Goal: Transaction & Acquisition: Purchase product/service

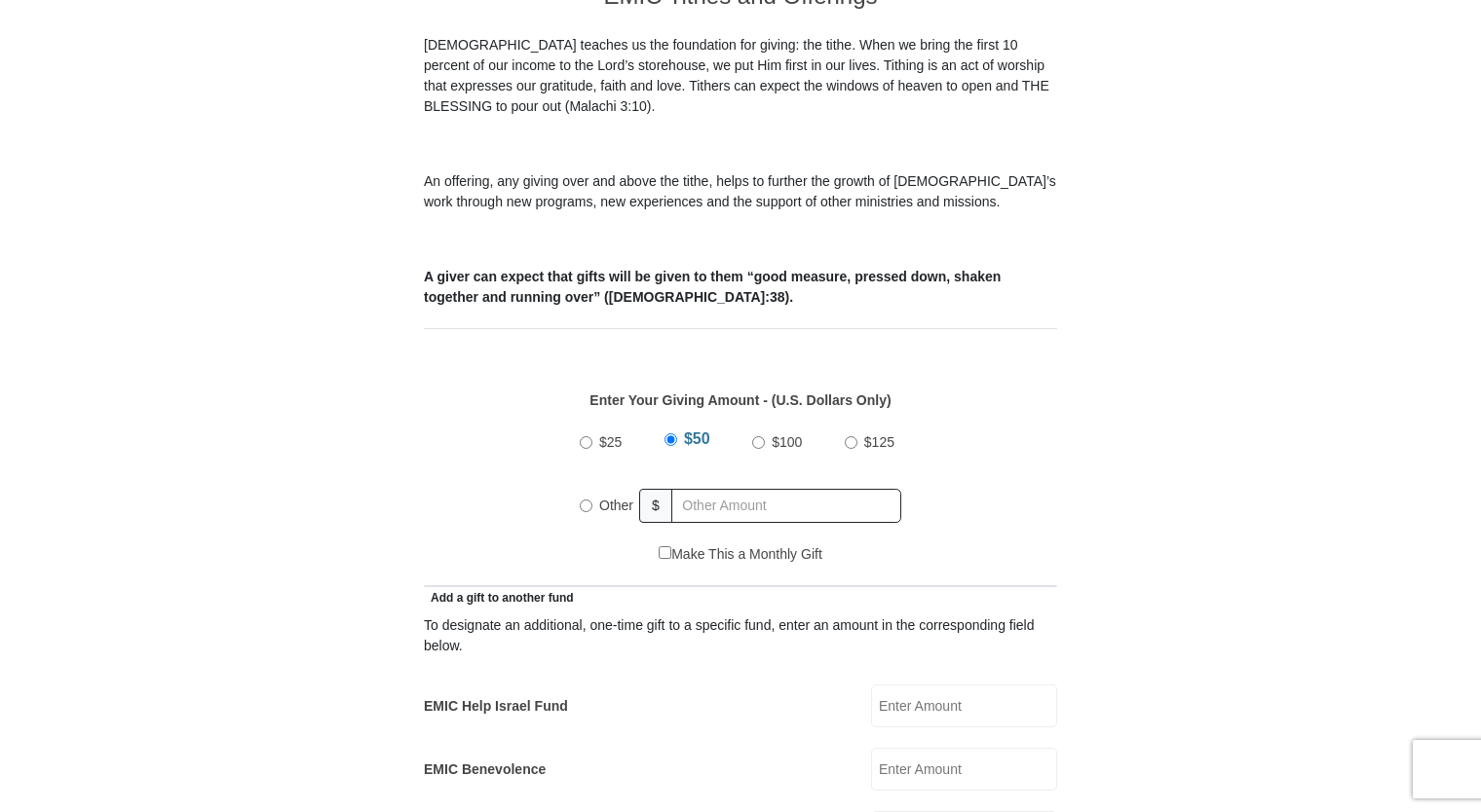
scroll to position [848, 0]
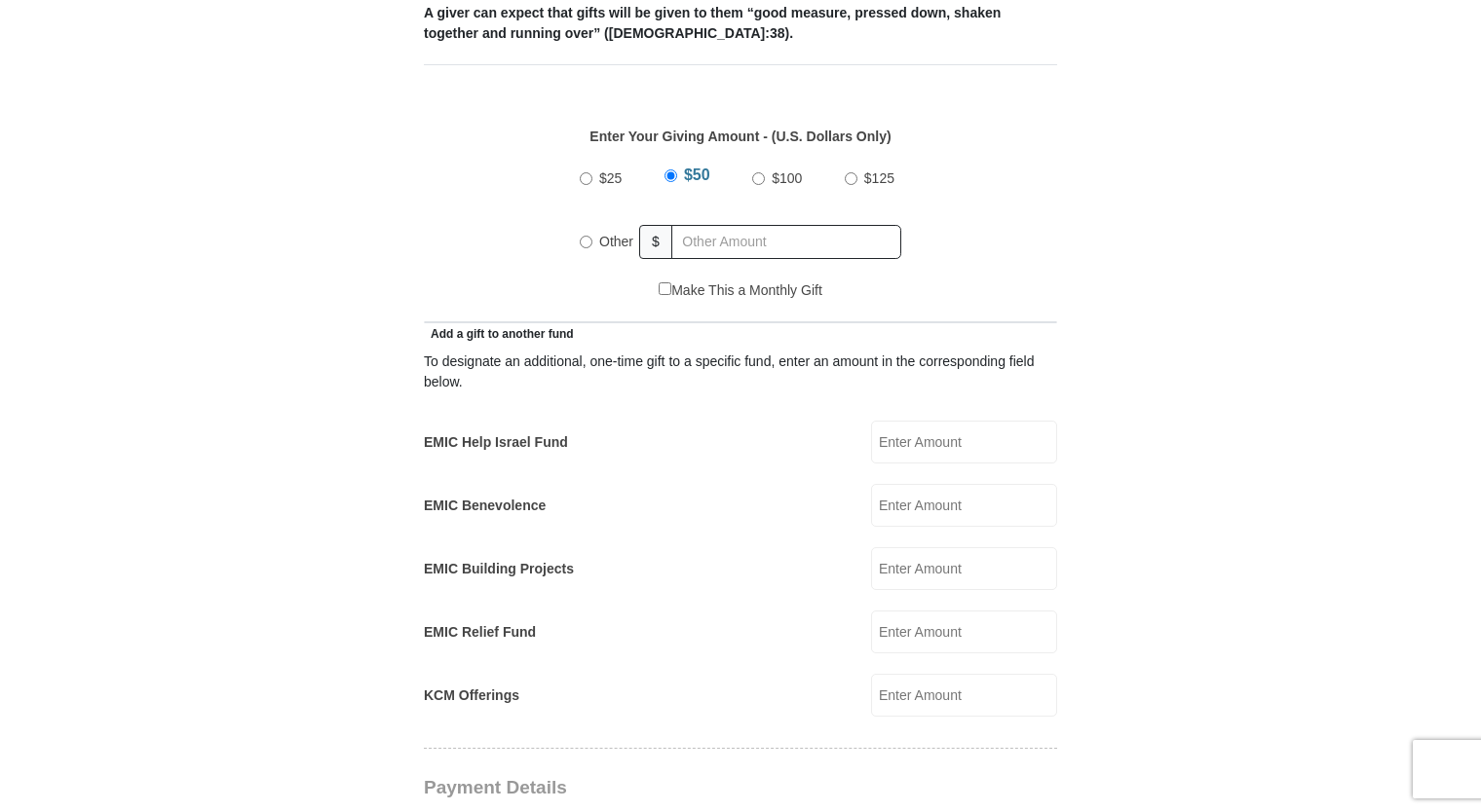
click at [584, 236] on input "Other" at bounding box center [585, 242] width 13 height 13
radio input "true"
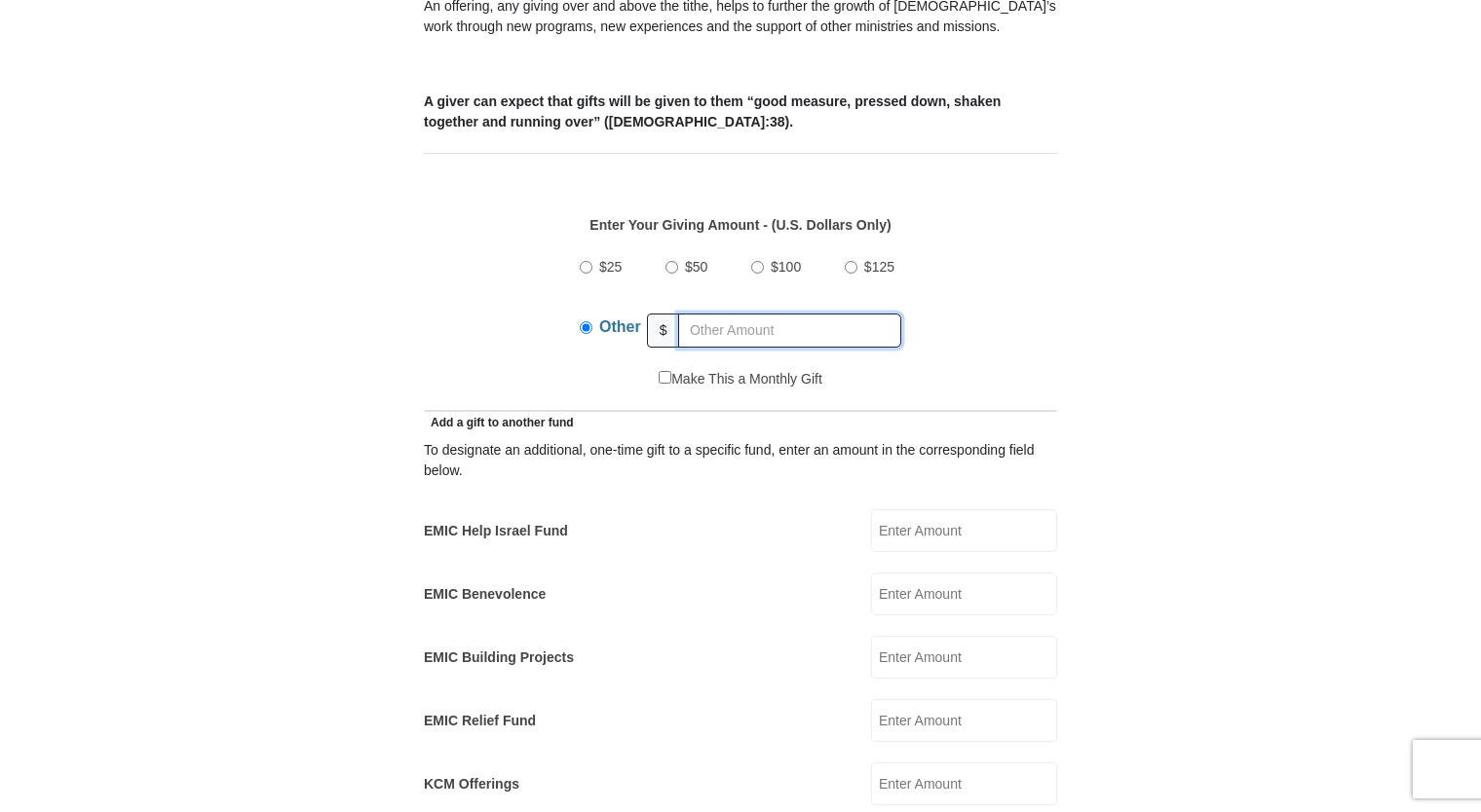
scroll to position [783, 0]
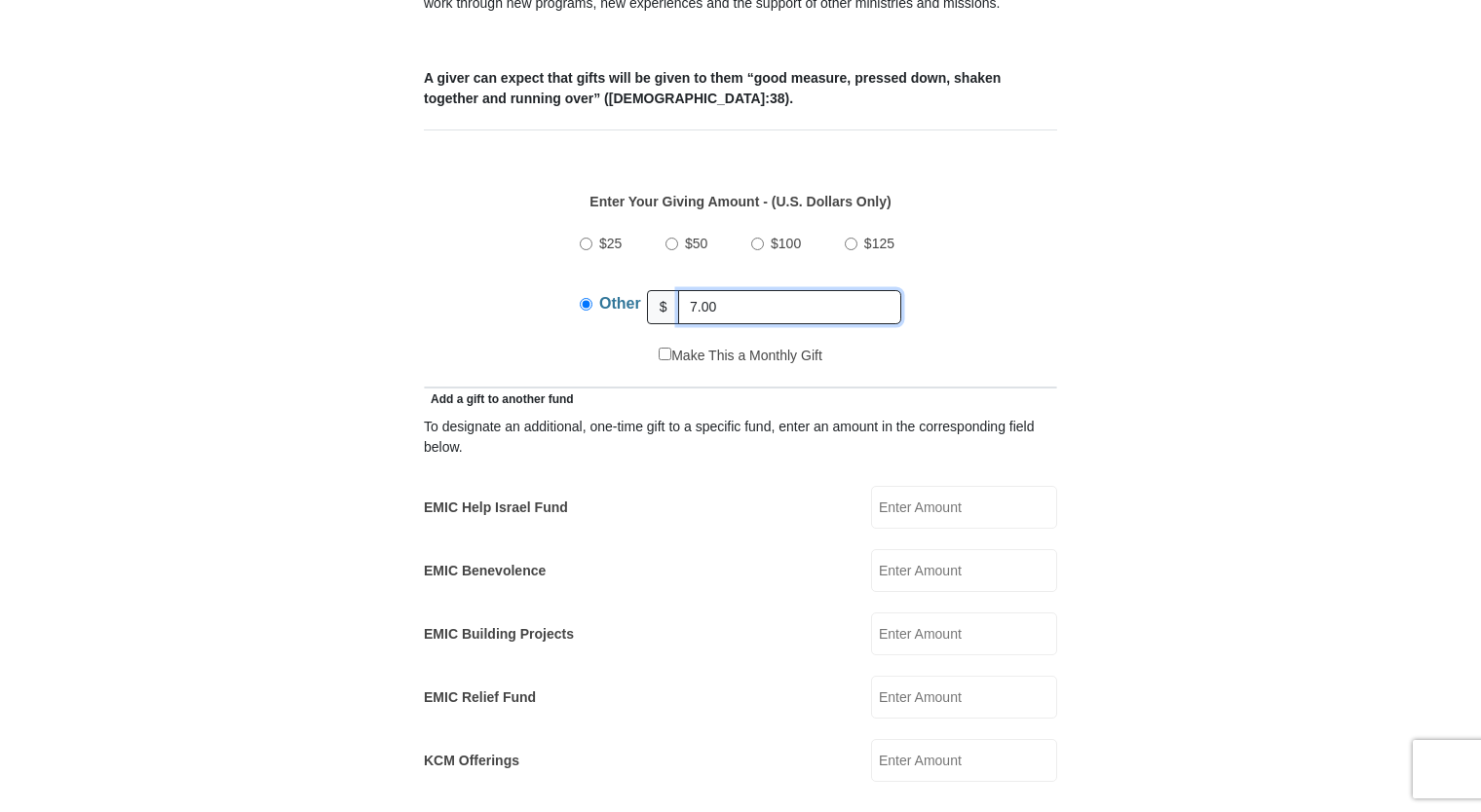
type input "7.00"
click at [732, 510] on div "To designate an additional, one-time gift to a specific fund, enter an amount i…" at bounding box center [740, 596] width 633 height 373
click at [913, 493] on input "EMIC Help Israel Fund" at bounding box center [963, 508] width 186 height 43
type input "2.00"
type input "Dwight"
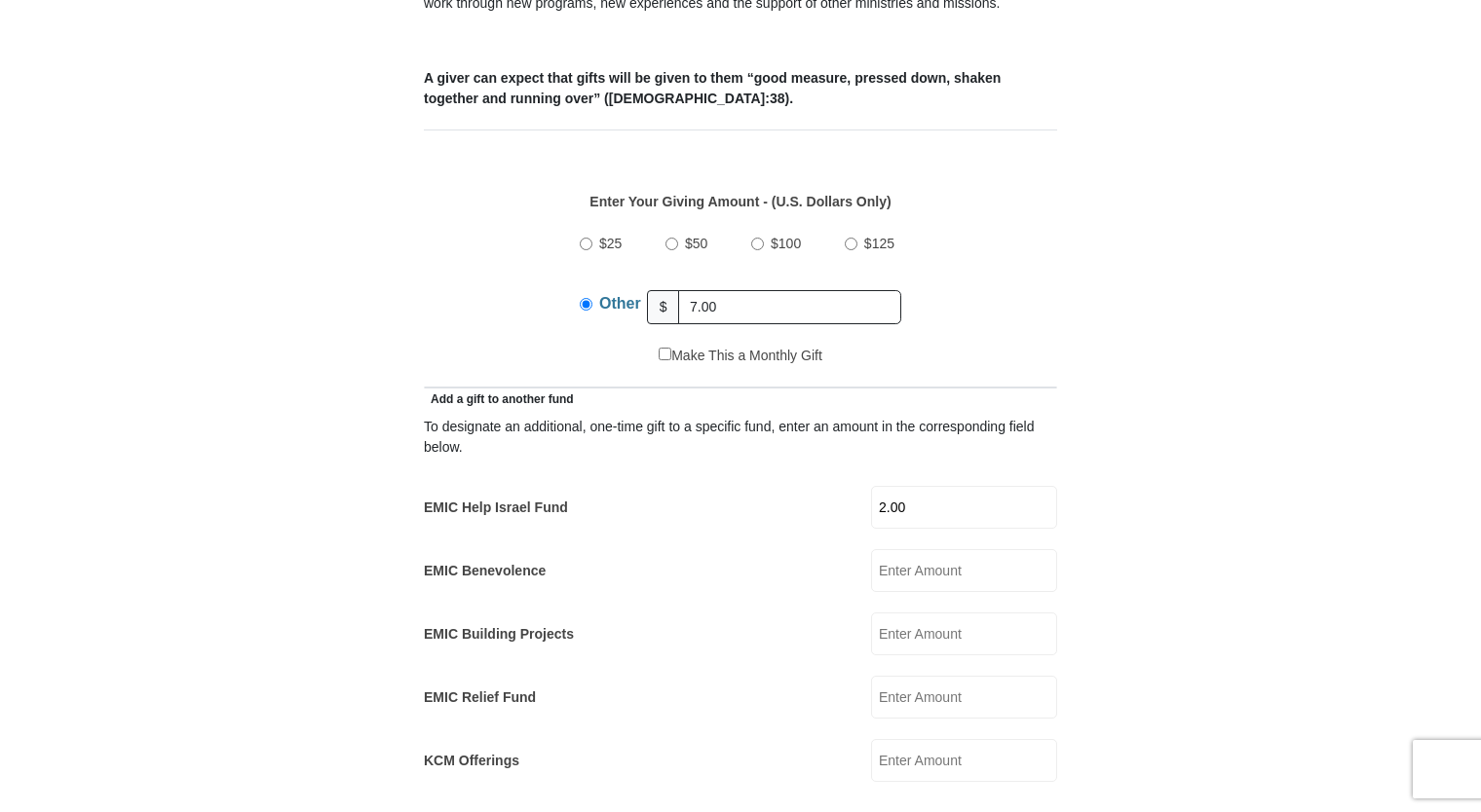
type input "Fennell"
type input "djfennjr@aol.com"
type input "3662 Bentridge Ct"
type input "Tyler"
select select "TX"
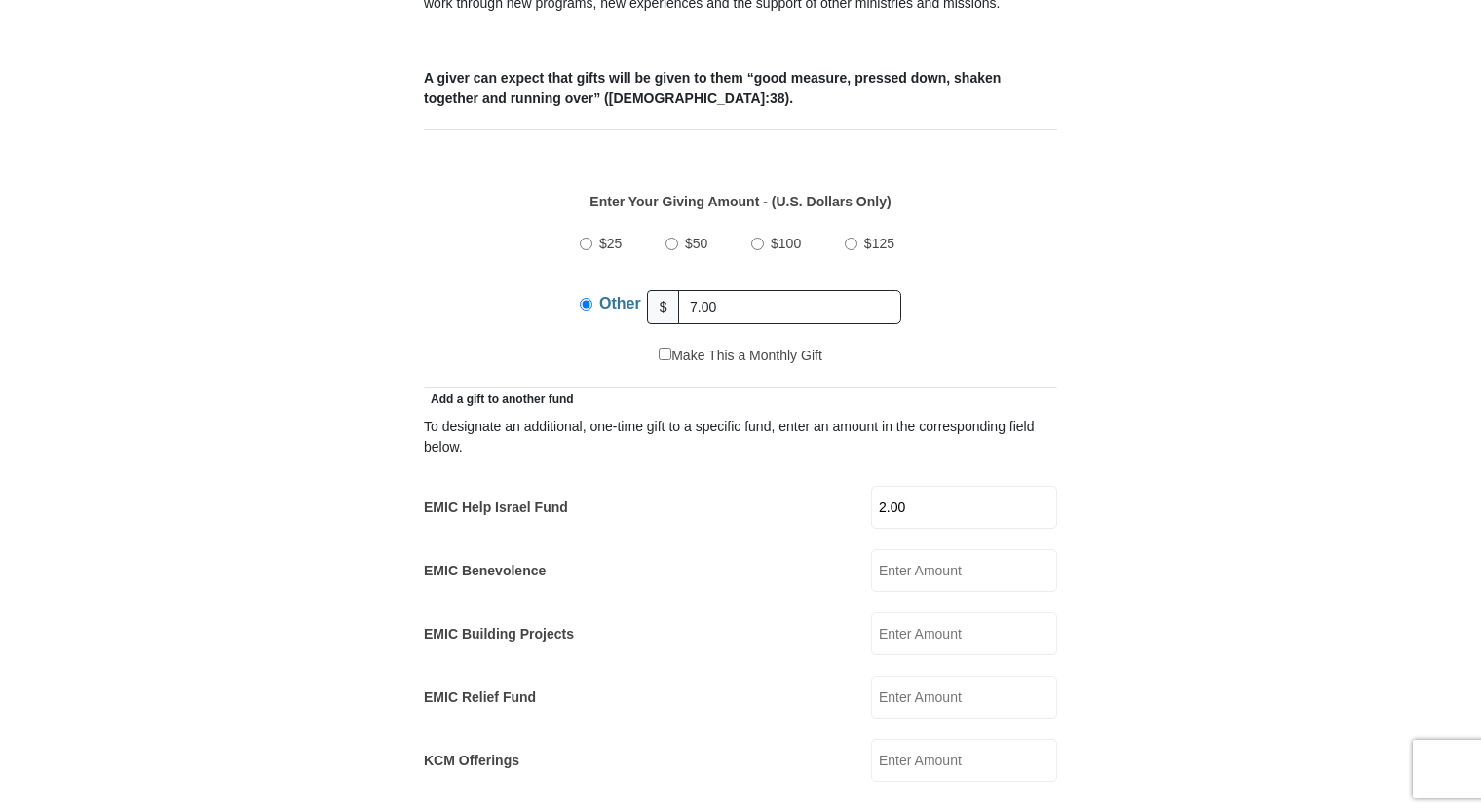
type input "75707"
type input "9035656786"
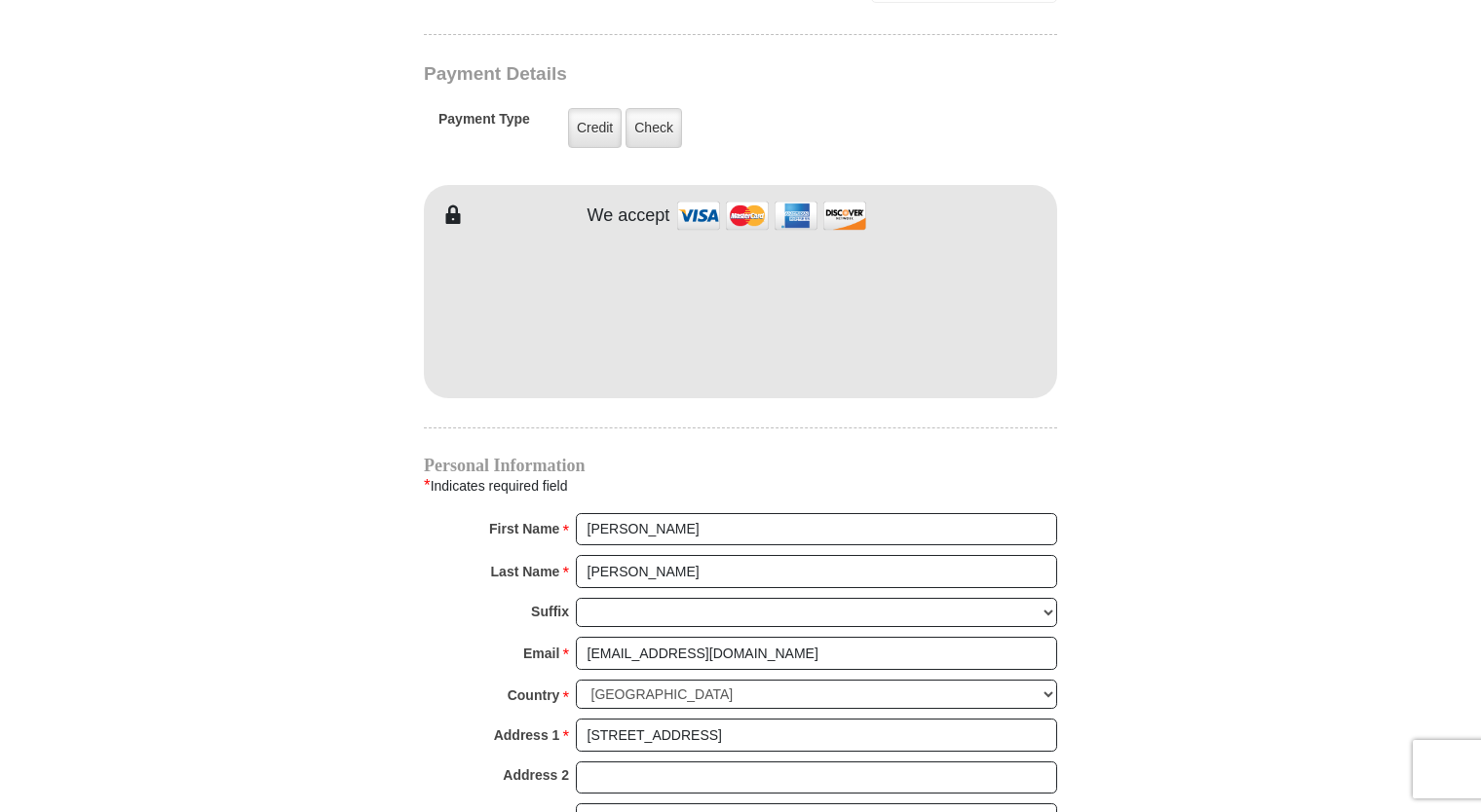
scroll to position [1563, 0]
click at [628, 598] on select "Jr Sr I II III IV V VI" at bounding box center [816, 612] width 482 height 30
select select "Jr"
click at [575, 598] on select "Jr Sr I II III IV V VI" at bounding box center [816, 612] width 482 height 30
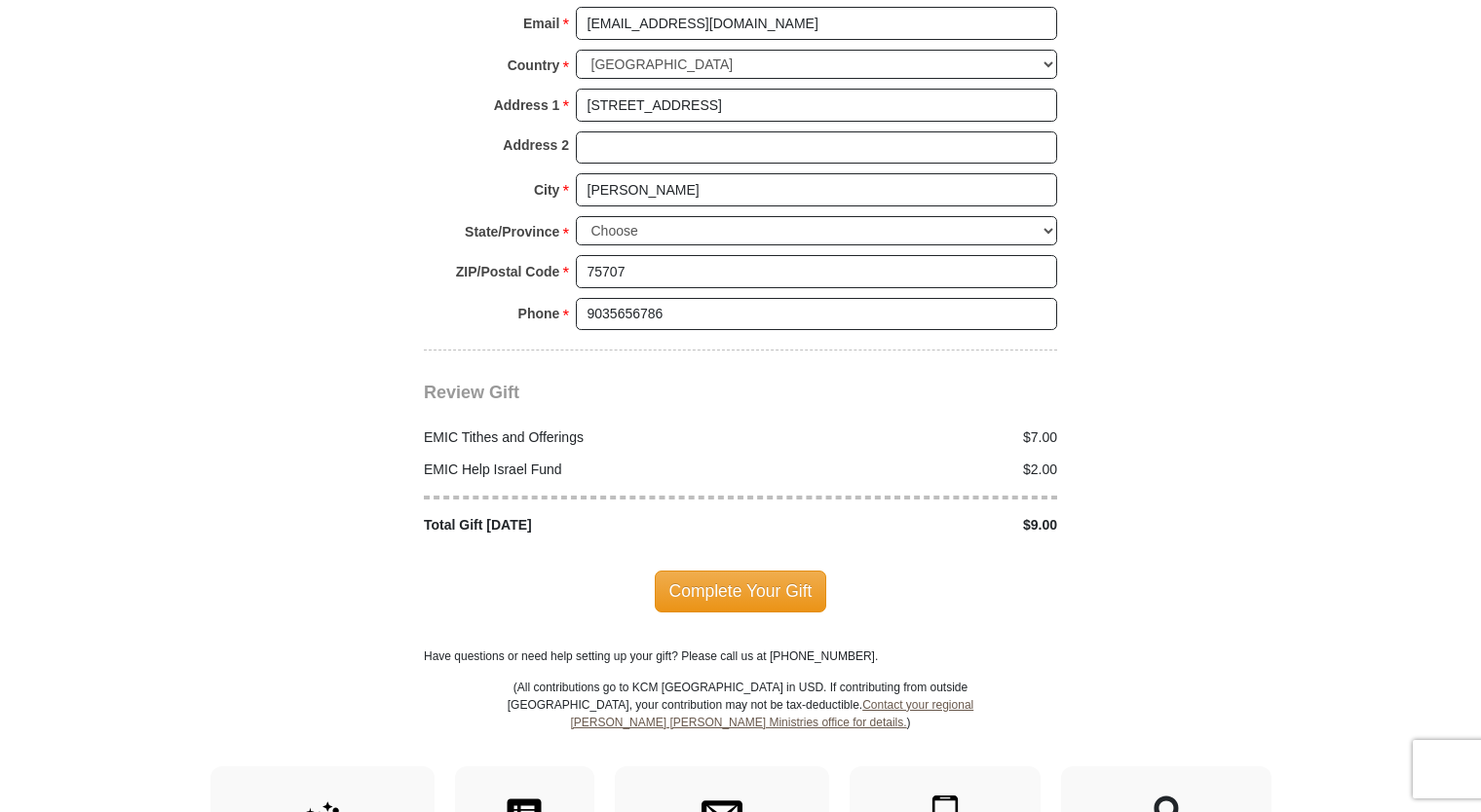
scroll to position [2212, 0]
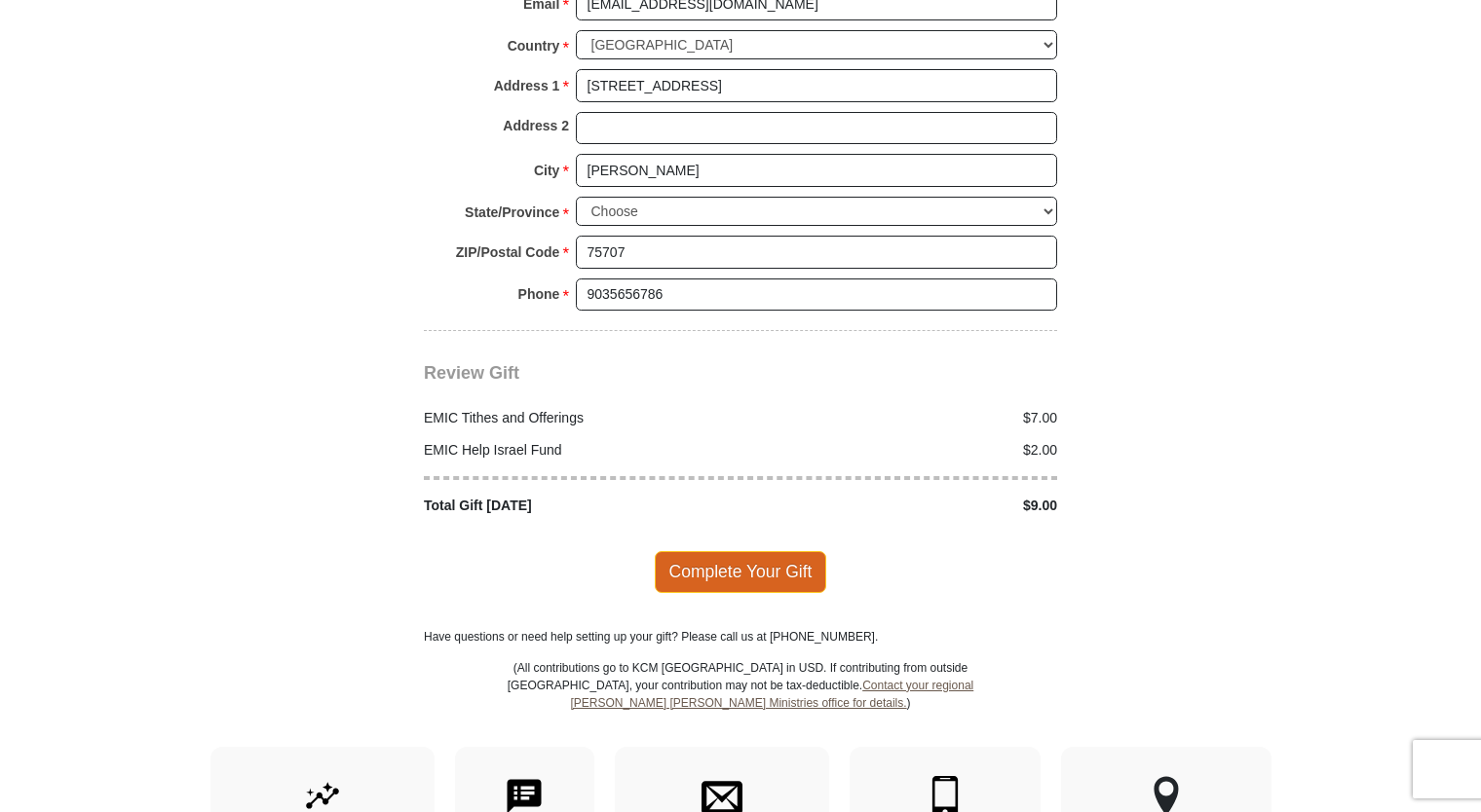
click at [675, 551] on span "Complete Your Gift" at bounding box center [740, 571] width 173 height 41
